Goal: Unclear: Unclear

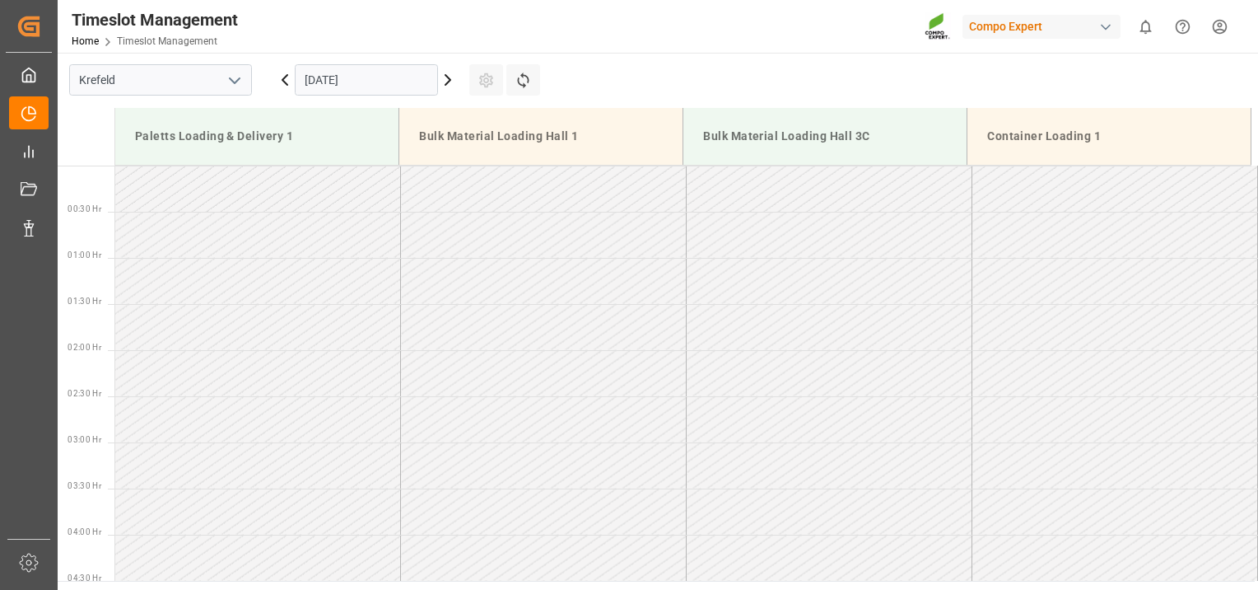
scroll to position [412, 0]
